Goal: Find contact information: Find contact information

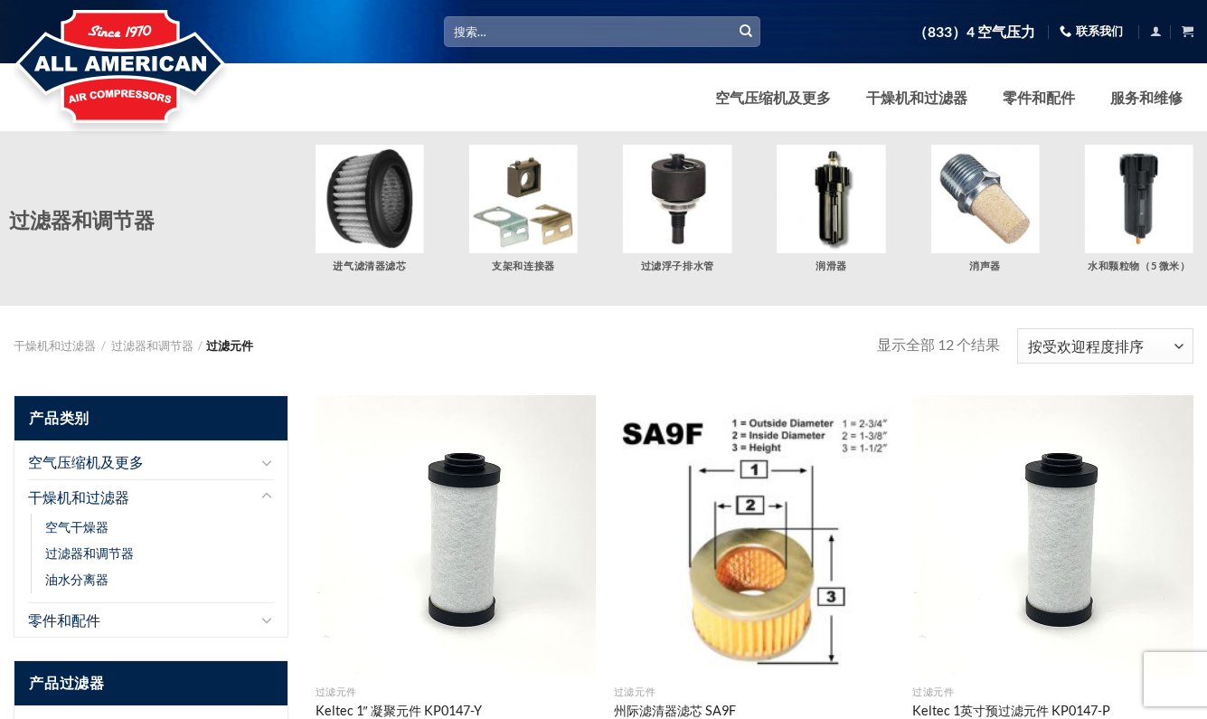
drag, startPoint x: 646, startPoint y: 357, endPoint x: 678, endPoint y: 329, distance: 43.0
click at [646, 357] on div "干燥机和过滤器 / 过滤器和调节器 / 过滤元件 Filter 显示全部 12 个结果 按受欢迎程度排序 按受欢迎程度排序 按平均评分排序 按最新排序 按价格…" at bounding box center [603, 337] width 1207 height 62
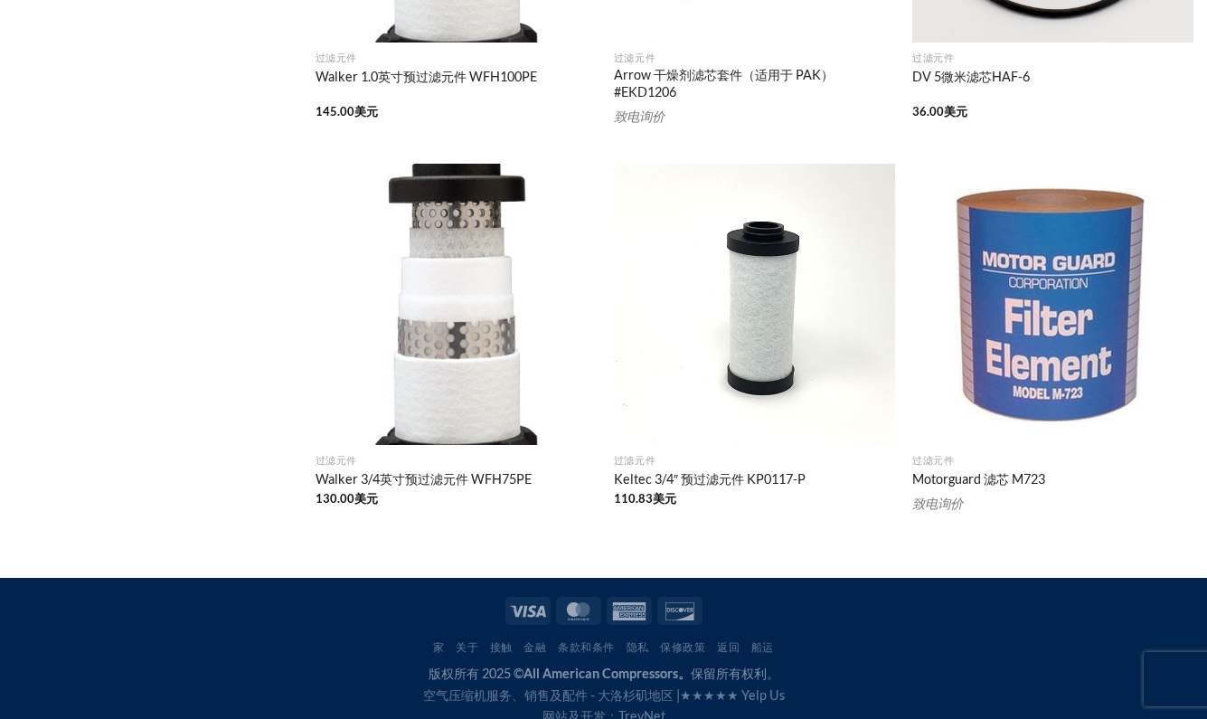
scroll to position [1410, 0]
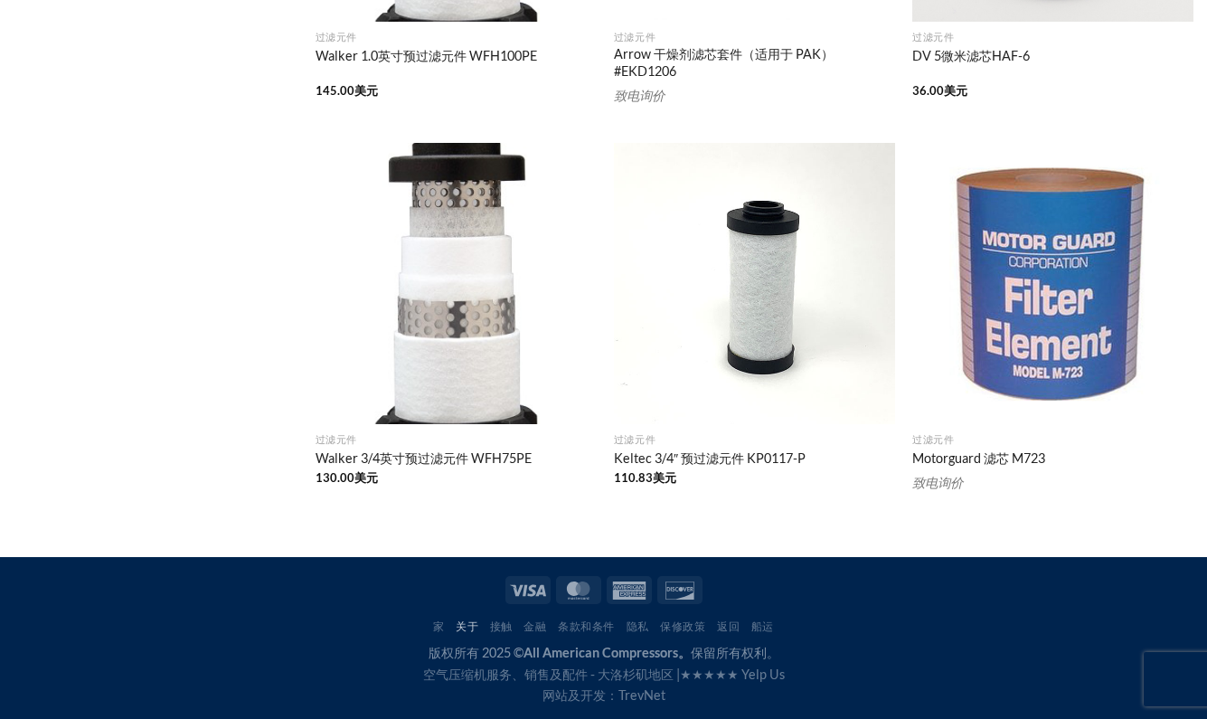
click at [467, 628] on font "关于" at bounding box center [467, 626] width 23 height 14
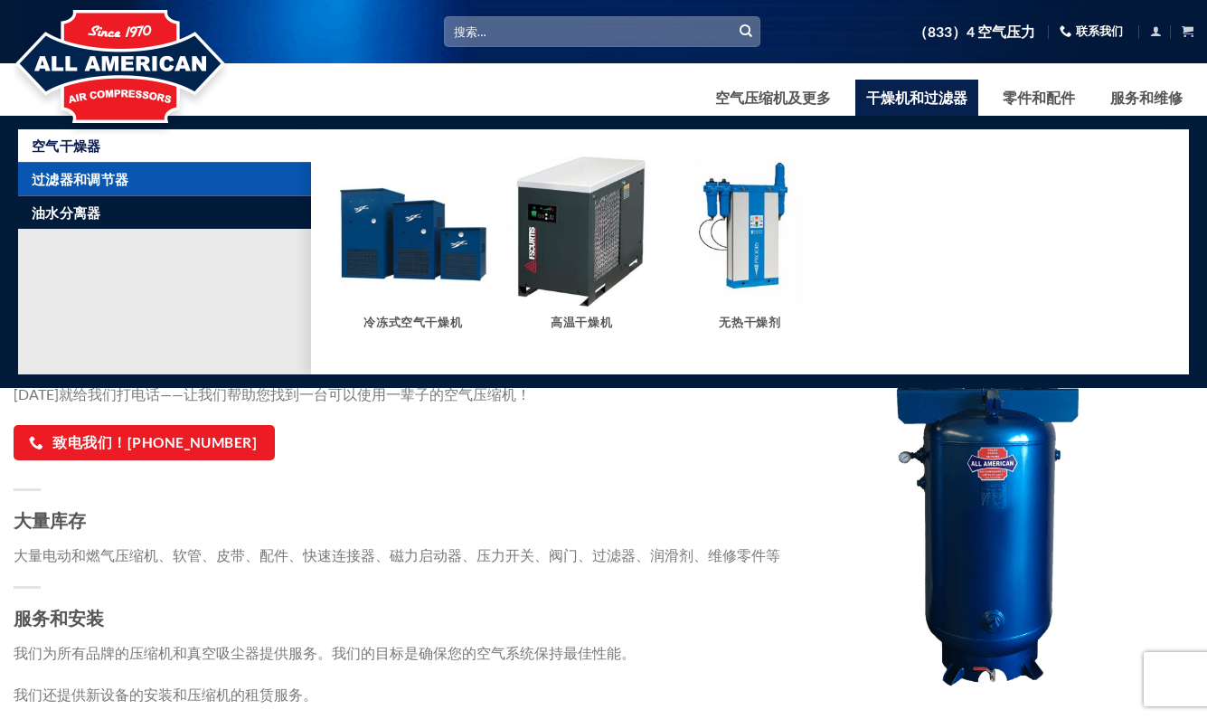
click at [94, 189] on link "过滤器和调节器" at bounding box center [171, 179] width 279 height 33
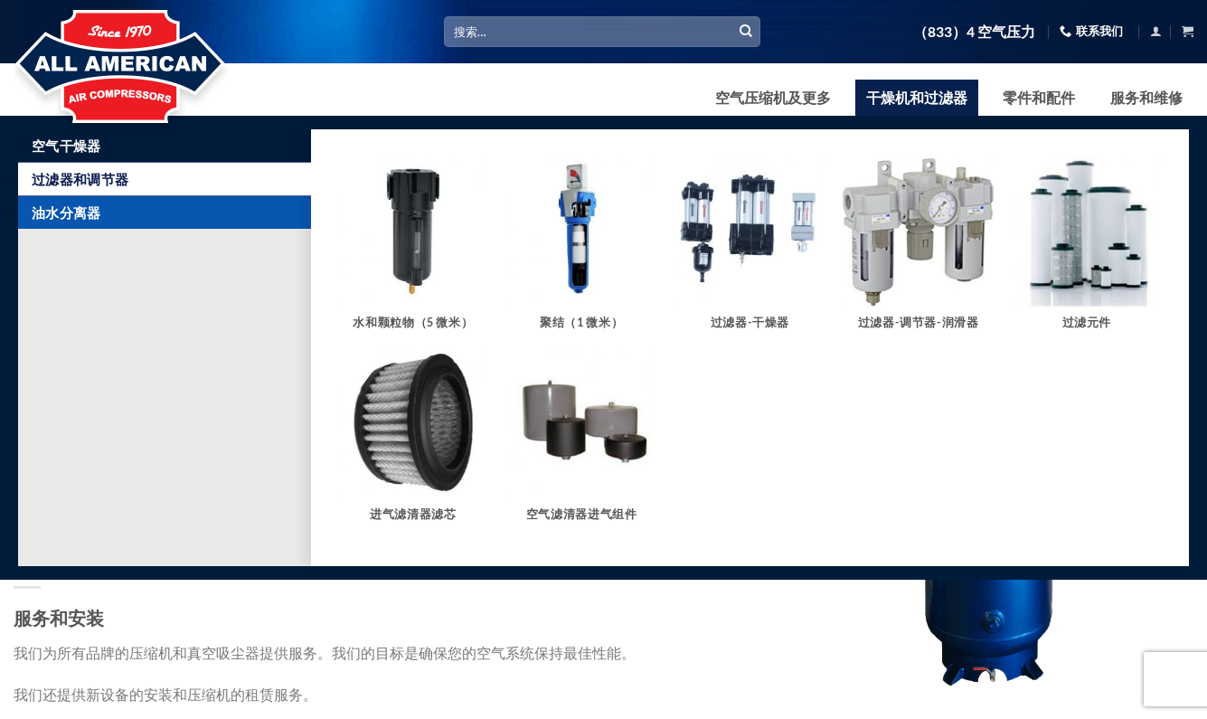
click at [92, 214] on font "油水分离器" at bounding box center [67, 212] width 70 height 16
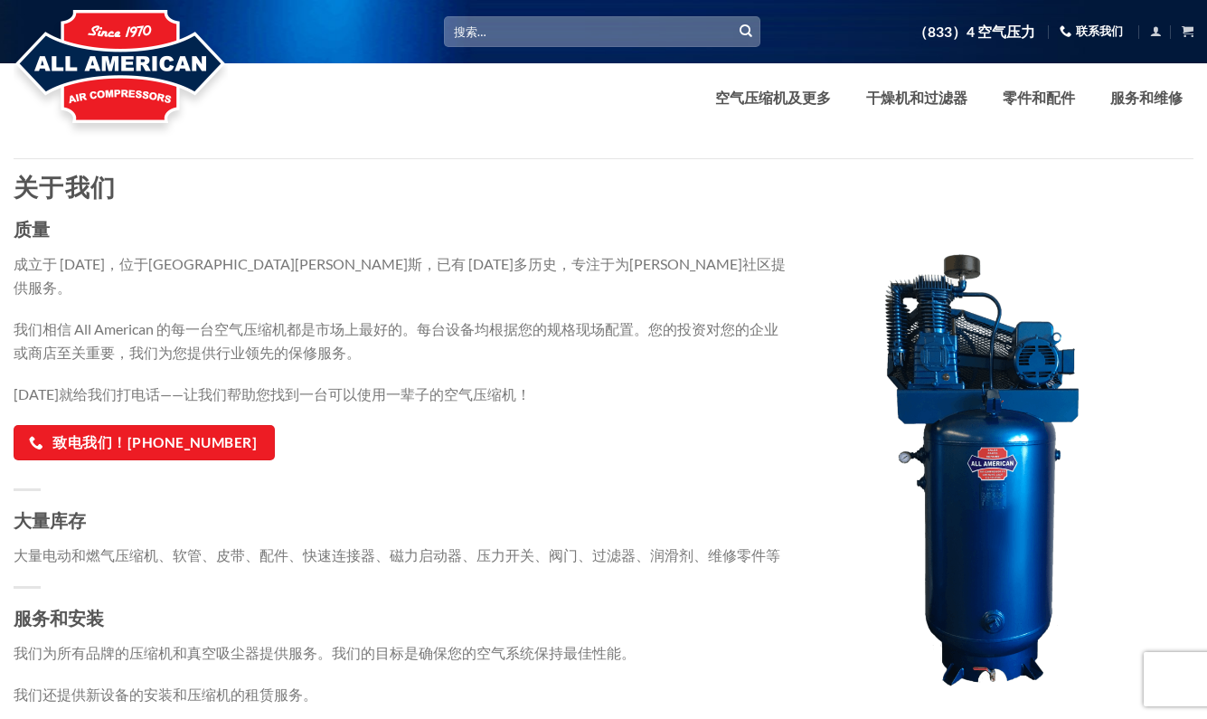
click at [519, 505] on h3 "大量库存" at bounding box center [403, 519] width 778 height 29
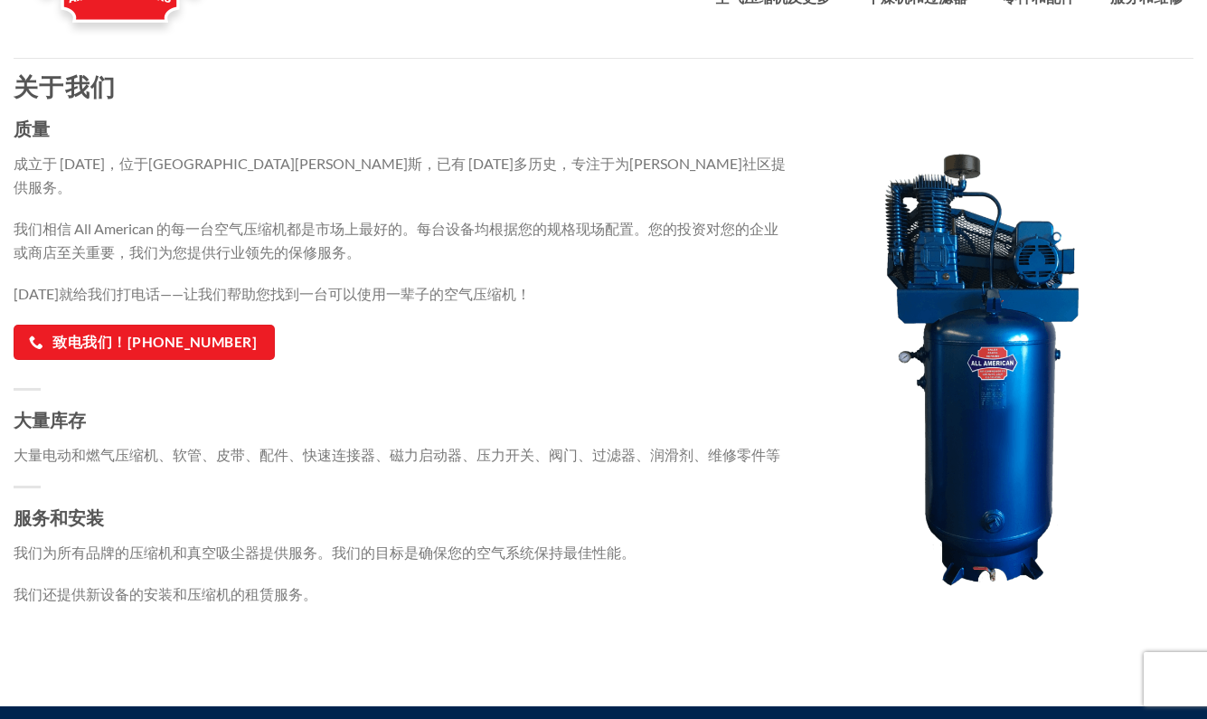
scroll to position [239, 0]
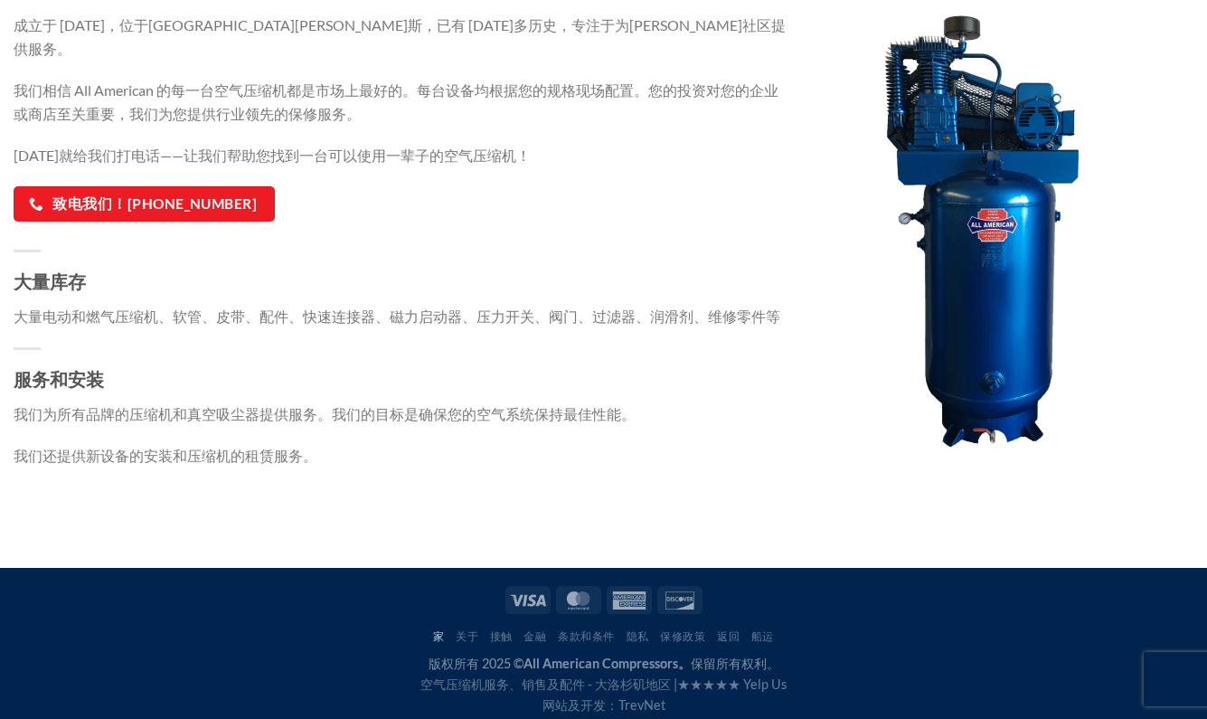
click at [435, 629] on font "家" at bounding box center [439, 636] width 12 height 14
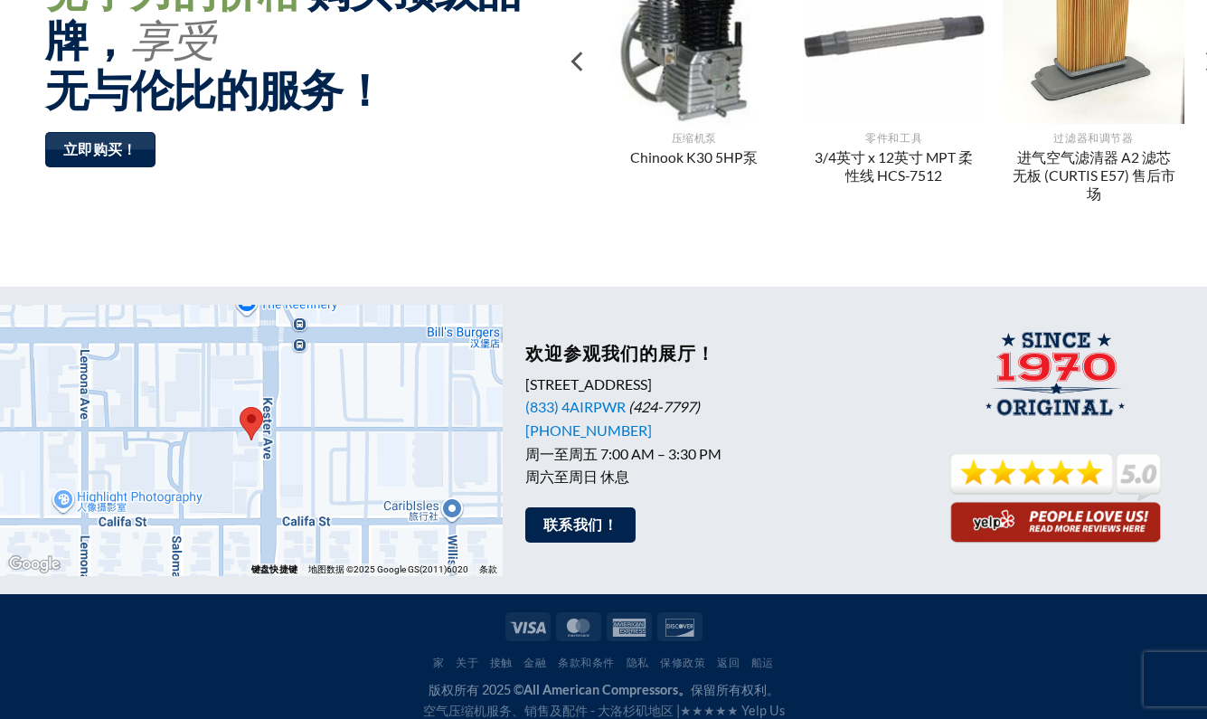
scroll to position [1533, 0]
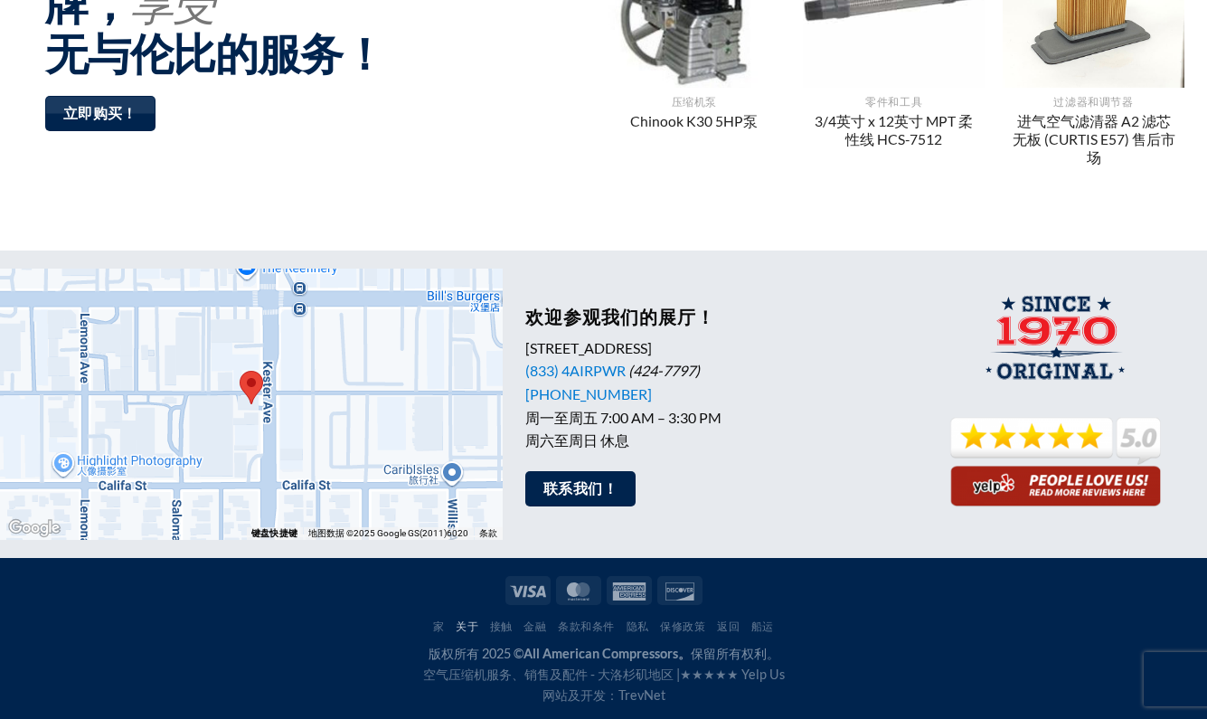
click at [471, 627] on font "关于" at bounding box center [467, 626] width 23 height 14
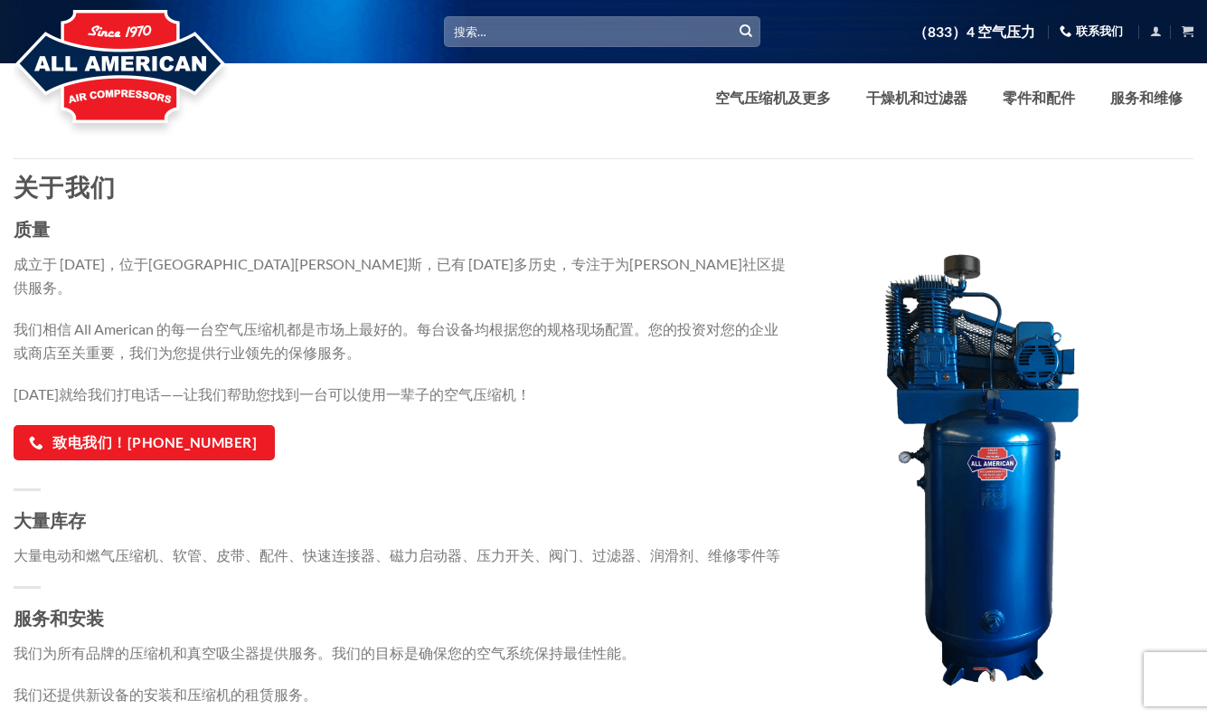
click at [35, 276] on div "质量 成立于 1970 年，位于加利福尼亚州范奈斯，已有 45 年多历史，专注于为周边社区提供服务。 我们相信 All American 的每一台空气压缩机都…" at bounding box center [403, 460] width 778 height 492
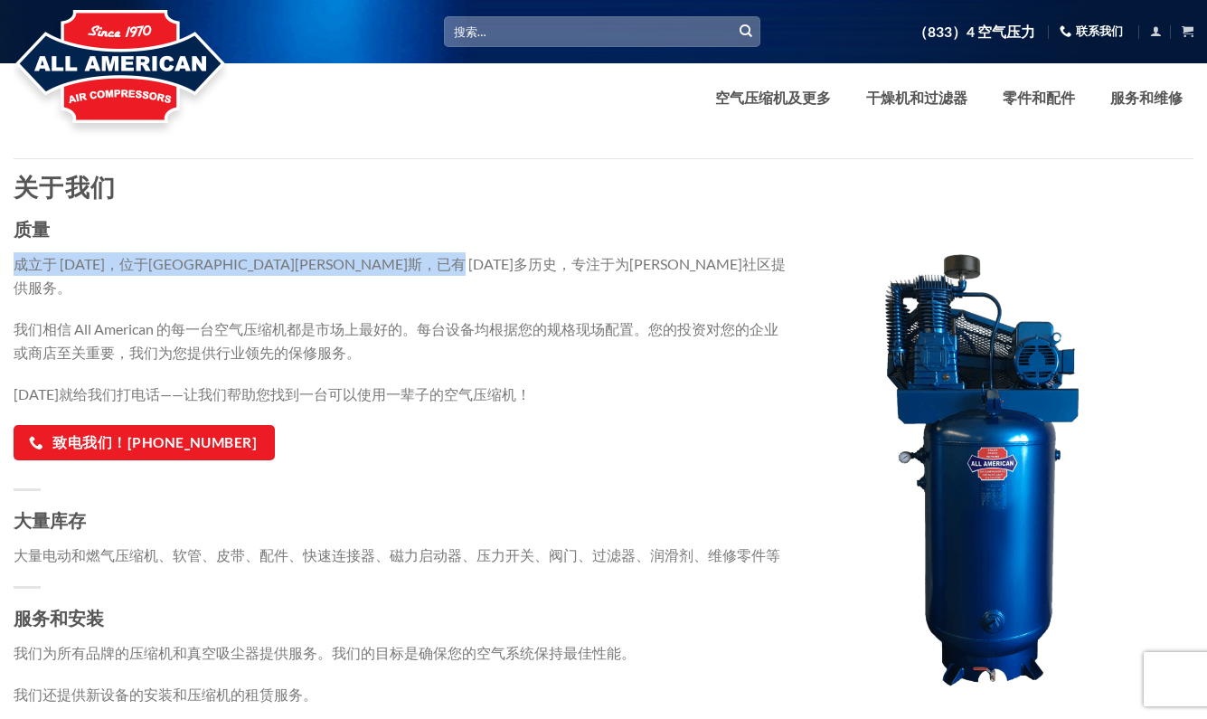
drag, startPoint x: 10, startPoint y: 262, endPoint x: 618, endPoint y: 259, distance: 608.5
click at [618, 259] on div "质量 成立于 1970 年，位于加利福尼亚州范奈斯，已有 45 年多历史，专注于为周边社区提供服务。 我们相信 All American 的每一台空气压缩机都…" at bounding box center [402, 482] width 805 height 537
copy font "成立于 1970 年，位于加利福尼亚州范奈斯，已有 45 年多历史，专注于为周边社区提供服务。"
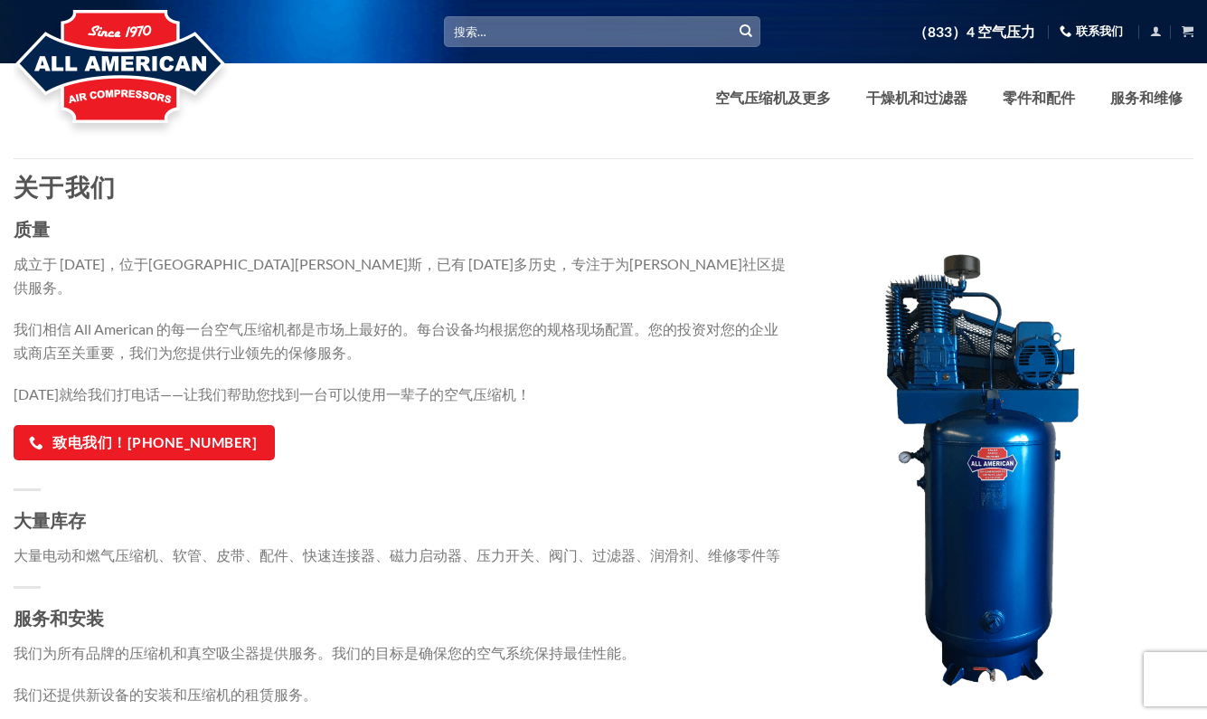
click at [29, 287] on div "质量 成立于 1970 年，位于加利福尼亚州范奈斯，已有 45 年多历史，专注于为周边社区提供服务。 我们相信 All American 的每一台空气压缩机都…" at bounding box center [403, 460] width 778 height 492
drag, startPoint x: 71, startPoint y: 306, endPoint x: 152, endPoint y: 301, distance: 80.6
click at [152, 320] on font "我们相信 All American 的每一台空气压缩机都是市场上最好的。每台设备均根据您的规格现场配置。您的投资对您的企业或商店至关重要，我们为您提供行业领先…" at bounding box center [396, 340] width 765 height 41
copy font "All American"
click at [61, 318] on p "我们相信 All American 的每一台空气压缩机都是市场上最好的。每台设备均根据您的规格现场配置。您的投资对您的企业或商店至关重要，我们为您提供行业领先…" at bounding box center [403, 340] width 778 height 46
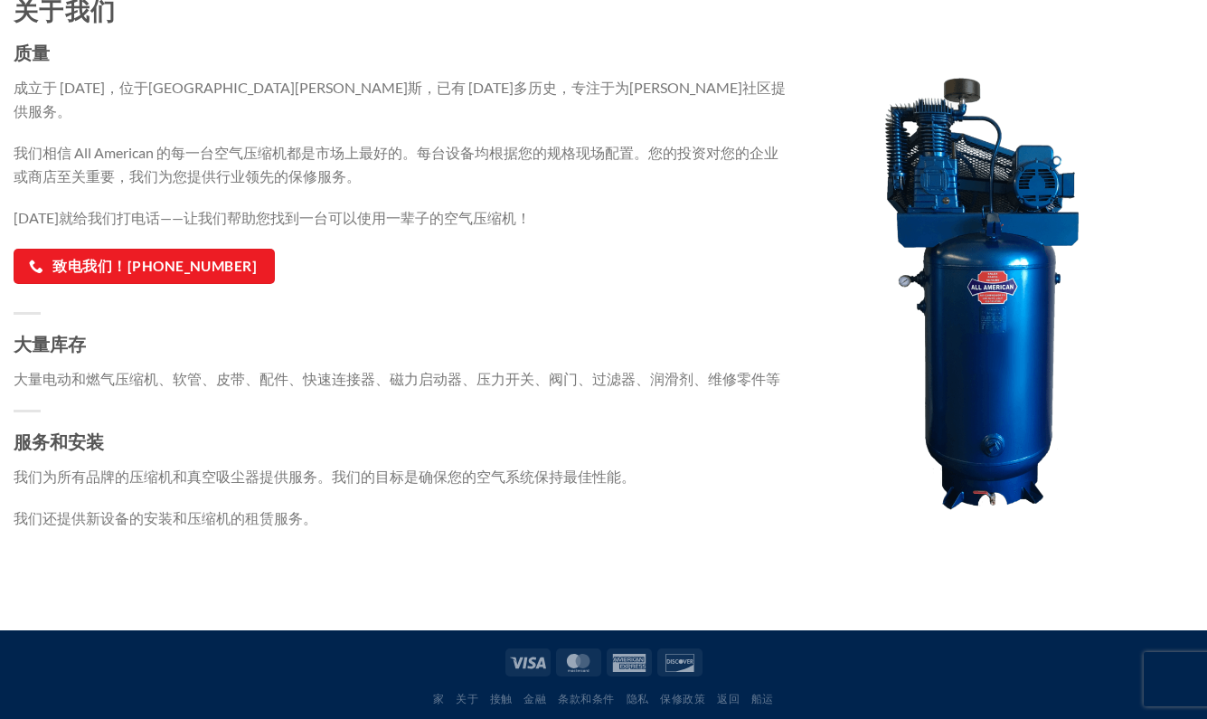
scroll to position [181, 0]
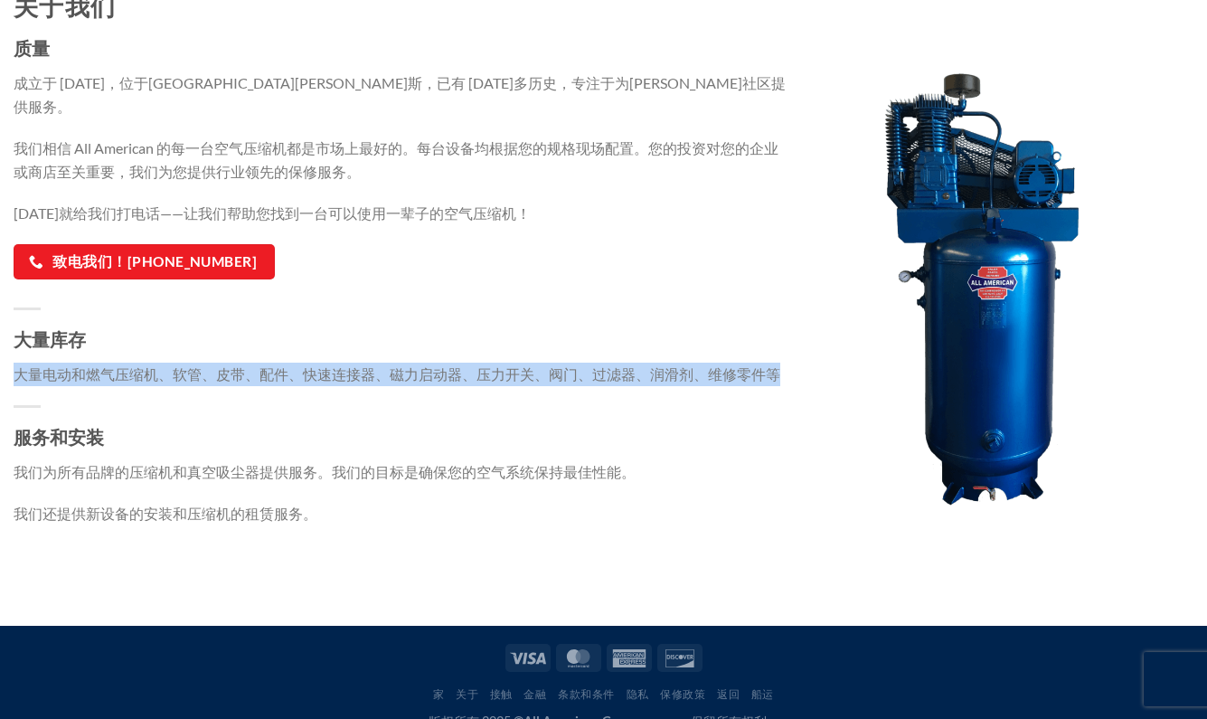
drag, startPoint x: 16, startPoint y: 355, endPoint x: 780, endPoint y: 354, distance: 764.0
click at [780, 363] on p "大量电动和燃气压缩机、软管、皮带、配件、快速连接器、磁力启动器、压力开关、阀门、过滤器、润滑剂、维修零件等" at bounding box center [403, 375] width 778 height 24
copy font "大量电动和燃气压缩机、软管、皮带、配件、快速连接器、磁力启动器、压力开关、阀门、过滤器、润滑剂、维修零件等"
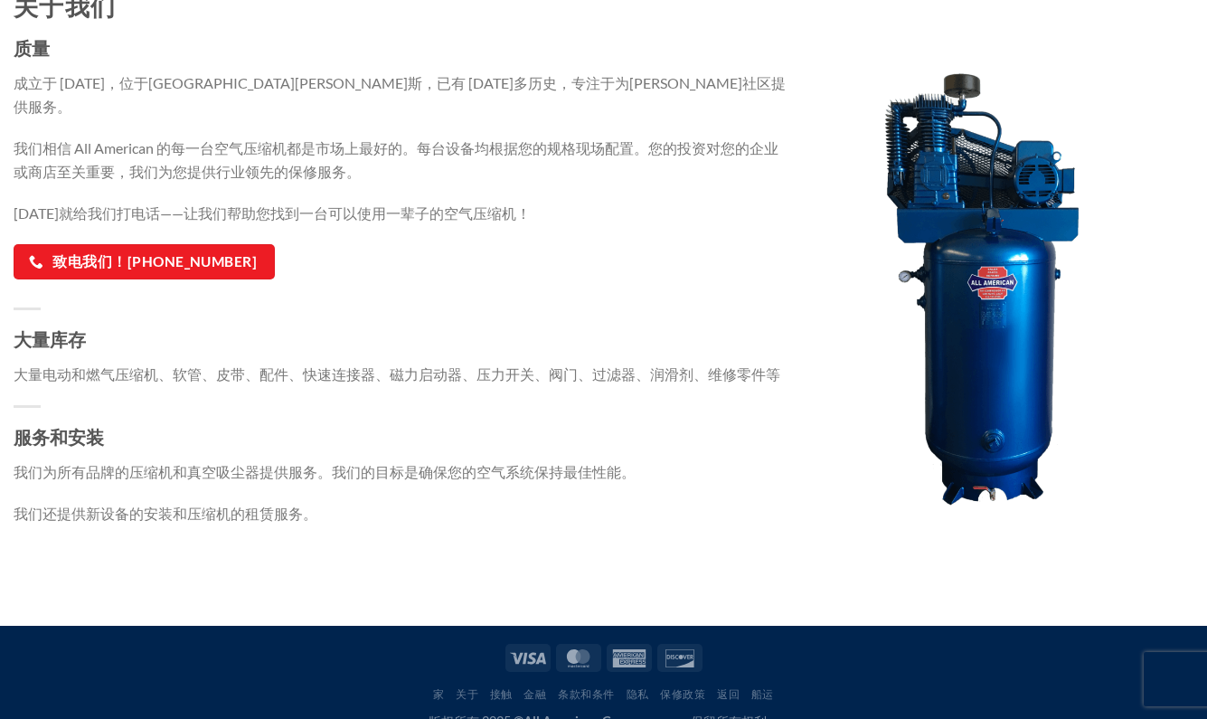
click at [18, 467] on div "质量 成立于 1970 年，位于加利福尼亚州范奈斯，已有 45 年多历史，专注于为周边社区提供服务。 我们相信 All American 的每一台空气压缩机都…" at bounding box center [403, 279] width 778 height 492
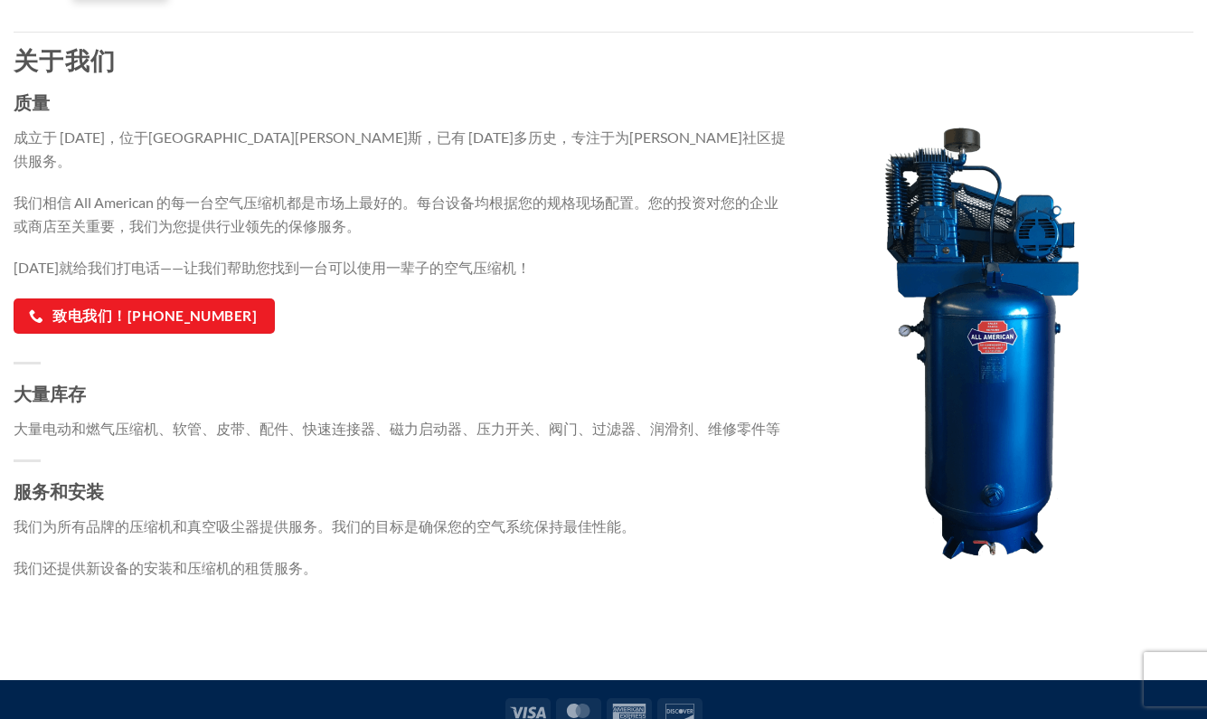
scroll to position [0, 0]
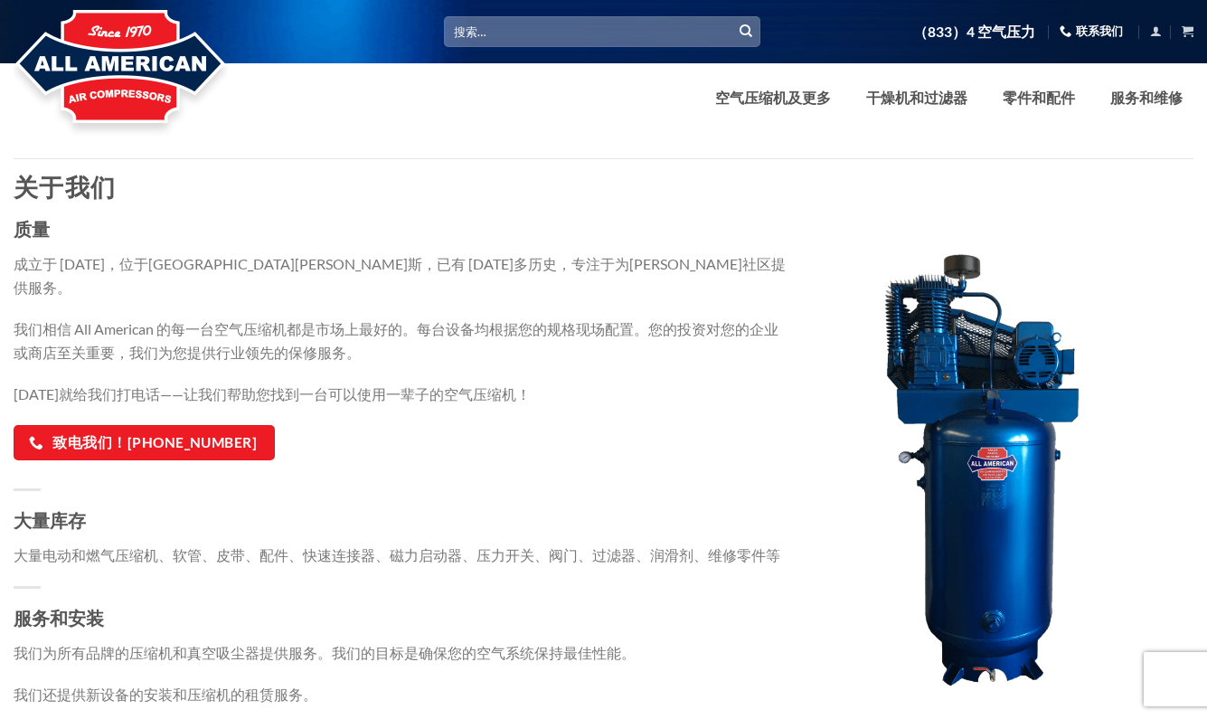
click at [1109, 30] on font "联系我们" at bounding box center [1099, 31] width 47 height 14
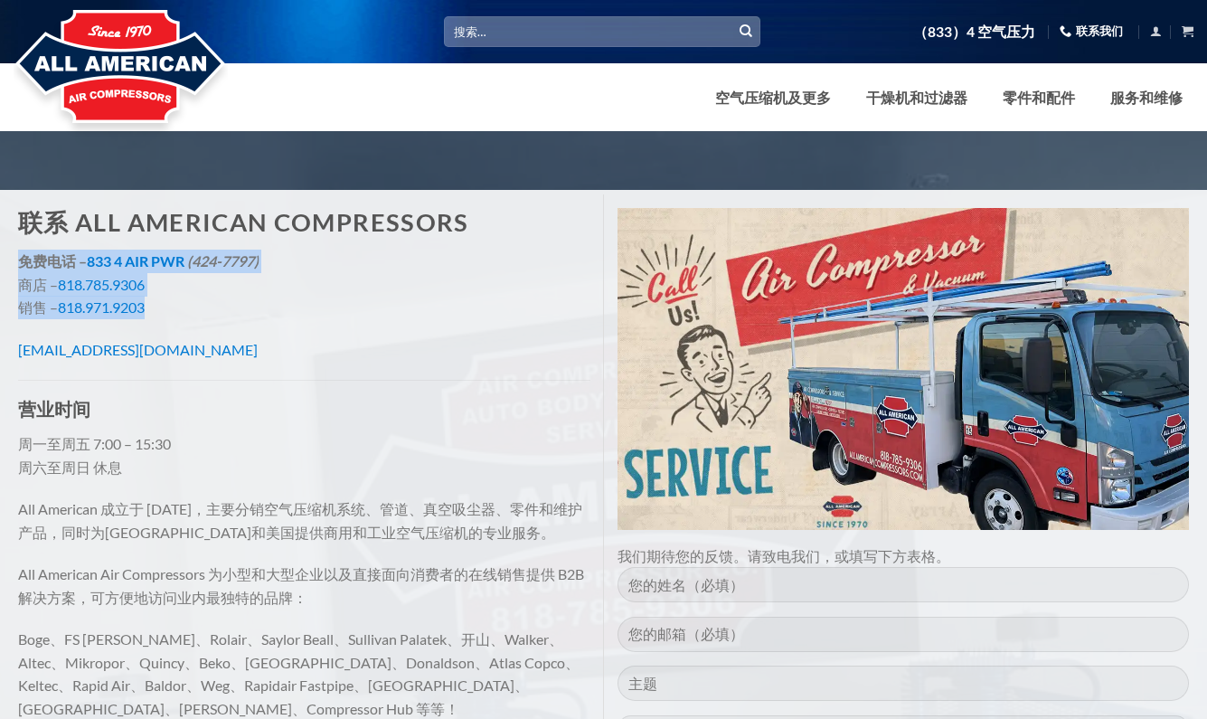
drag, startPoint x: 16, startPoint y: 259, endPoint x: 182, endPoint y: 300, distance: 170.4
click at [182, 300] on div "联系 All American Compressors 免费电话 – 833 4 AIR PWR (424-7797) 商店 – 818.785.9306 销…" at bounding box center [304, 505] width 599 height 623
copy p "免费电话 – 833 4 AIR PWR (424-7797) 商店 – 818.785.9306 销售 – 818.971.9203"
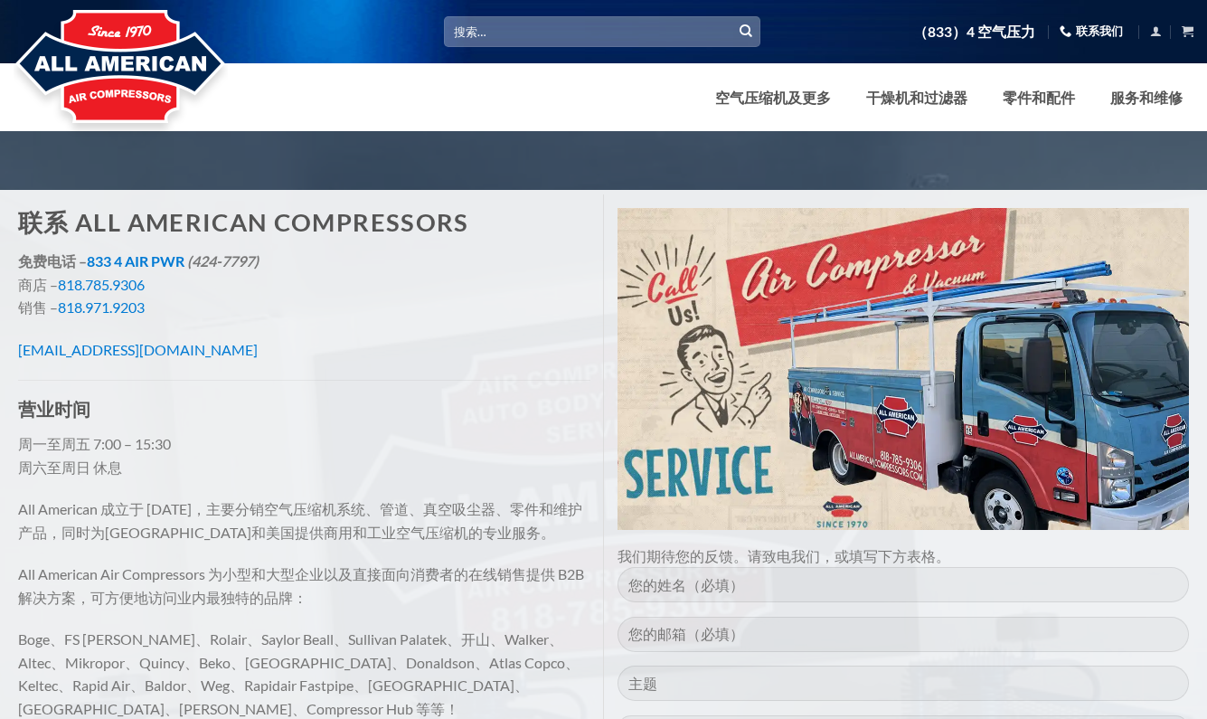
click at [24, 387] on div "联系 All American Compressors 免费电话 – 833 4 AIR PWR (424-7797) 商店 – 818.785.9306 销…" at bounding box center [304, 505] width 599 height 623
drag, startPoint x: 260, startPoint y: 355, endPoint x: 4, endPoint y: 355, distance: 256.8
copy font "[EMAIL_ADDRESS][DOMAIN_NAME]"
click at [49, 488] on div "联系 All American Compressors 免费电话 – 833 4 AIR PWR (424-7797) 商店 – 818.785.9306 销…" at bounding box center [304, 505] width 599 height 623
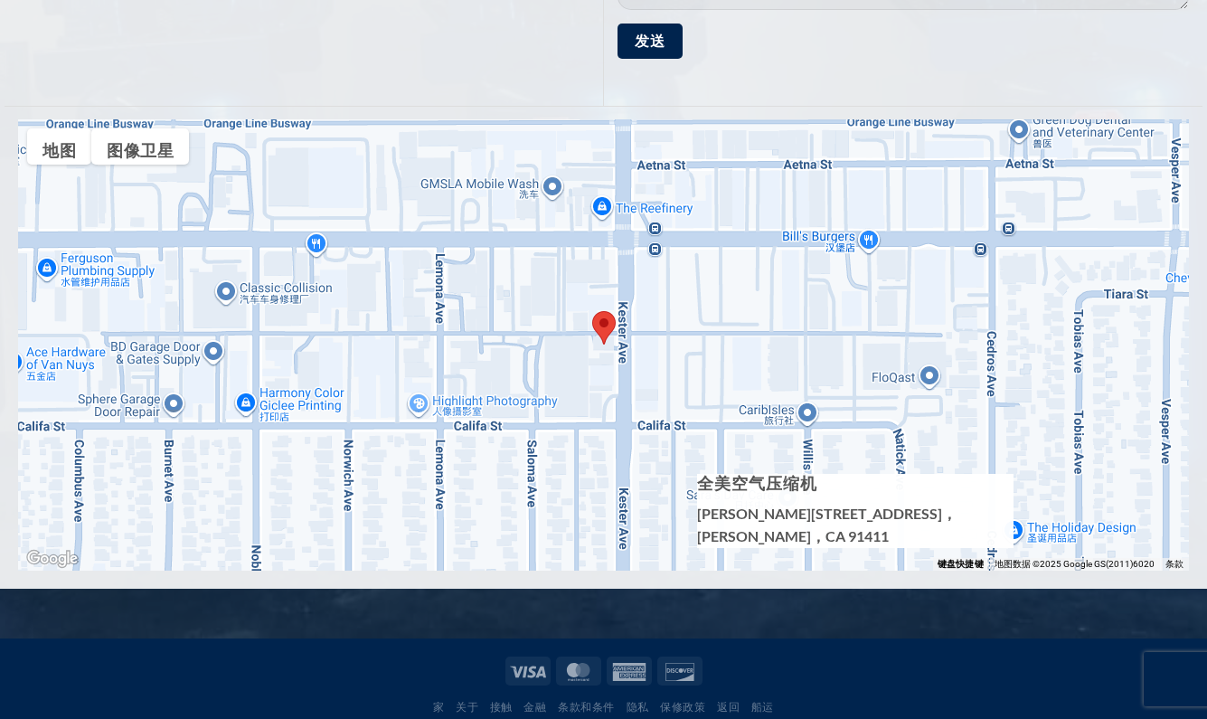
scroll to position [894, 0]
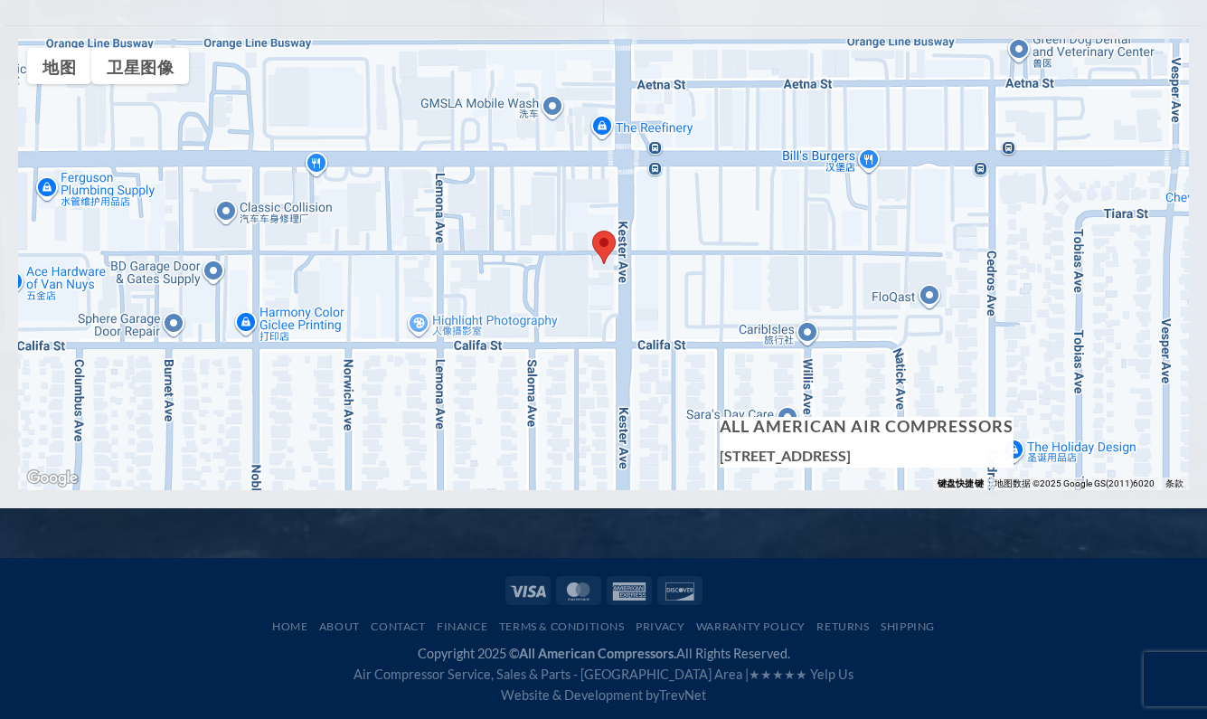
drag, startPoint x: 995, startPoint y: 451, endPoint x: 722, endPoint y: 465, distance: 273.4
click at [722, 465] on h5 "[STREET_ADDRESS]" at bounding box center [867, 456] width 294 height 24
copy h5 "[STREET_ADDRESS]"
click at [15, 559] on div "Home About Contact Finance Terms & Conditions Privacy Warranty Policy Returns S…" at bounding box center [603, 638] width 1207 height 161
drag, startPoint x: 1010, startPoint y: 424, endPoint x: 716, endPoint y: 432, distance: 294.0
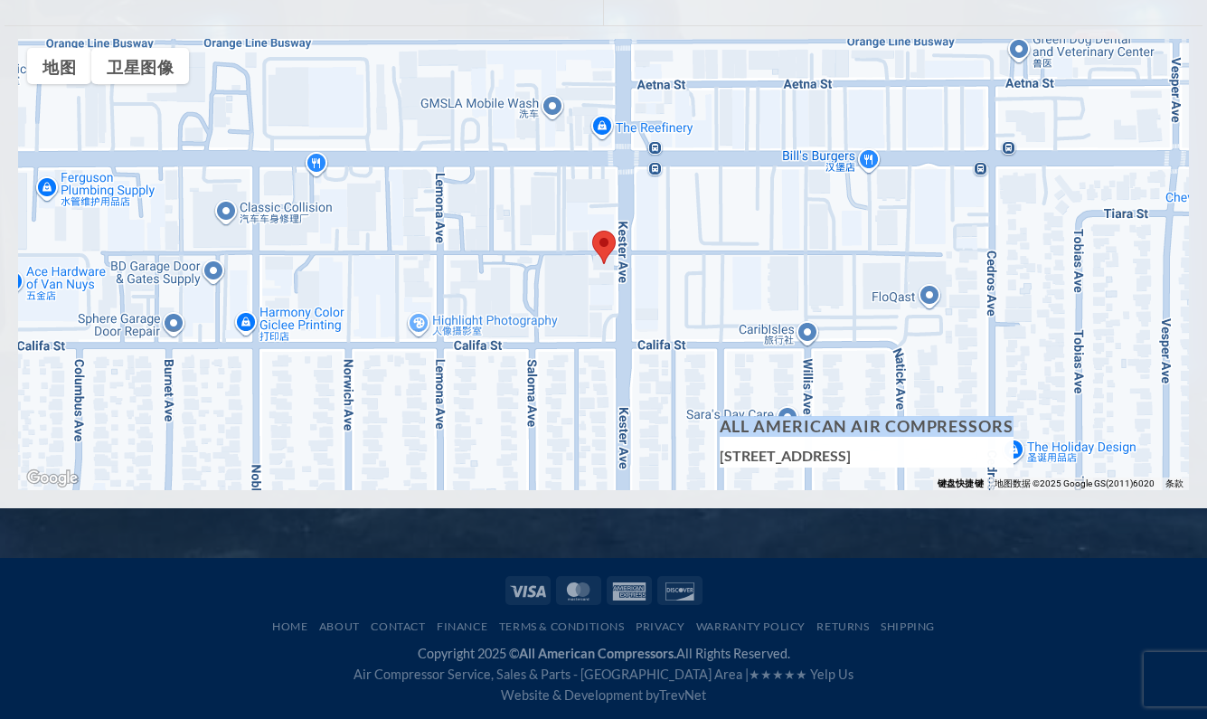
click at [716, 432] on div "← 左移 → 右移 ↑ 上移 ↓ 下移 + 放大 - 缩小 家 左移 75% 结束 右移 75% 向上翻页 上移 75% 向下翻页 下移 75% 地图 地形 …" at bounding box center [603, 264] width 1171 height 451
copy div "地图 地形 卫星图像 地名 键盘快捷键 地图数据 地图数据 ©2025 Google GS(2011)6020 地图数据 ©2025 Google GS(20…"
click at [76, 574] on div at bounding box center [604, 589] width 1180 height 44
